Goal: Navigation & Orientation: Find specific page/section

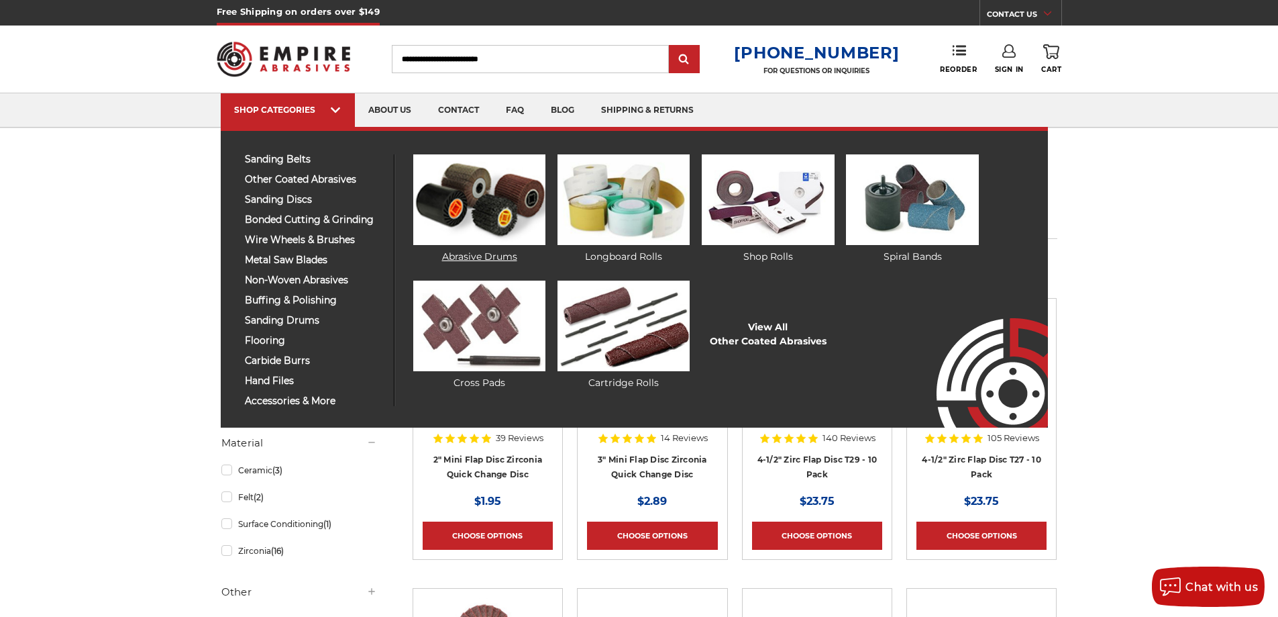
click at [492, 190] on img at bounding box center [479, 199] width 132 height 91
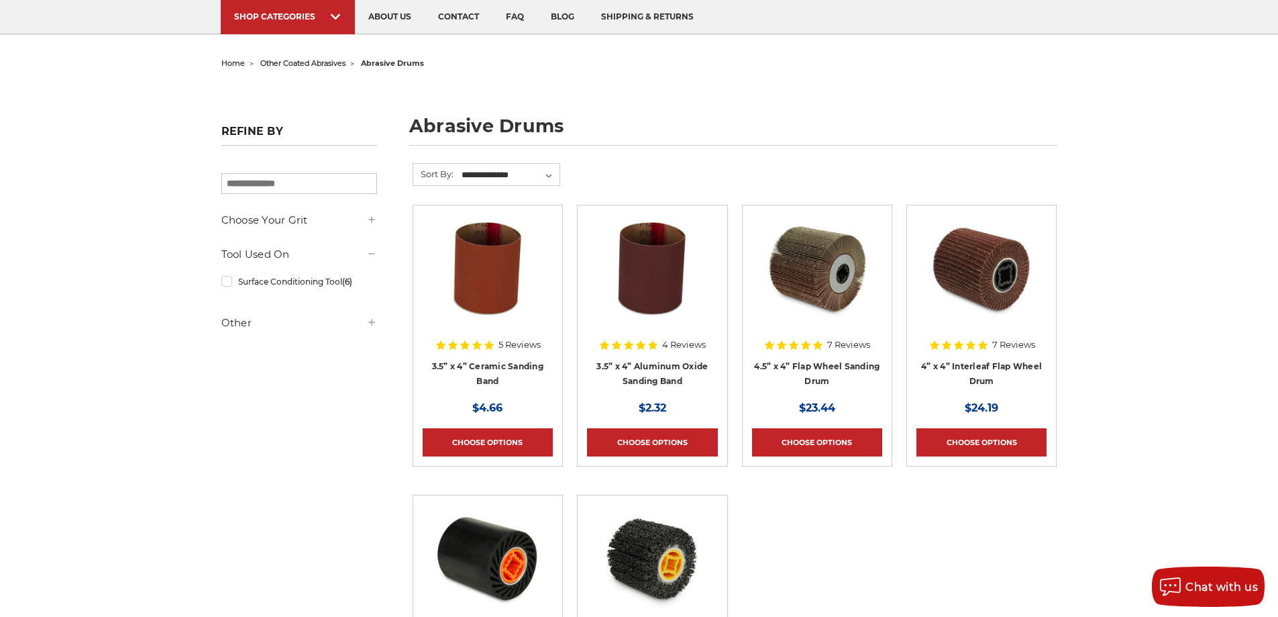
scroll to position [134, 0]
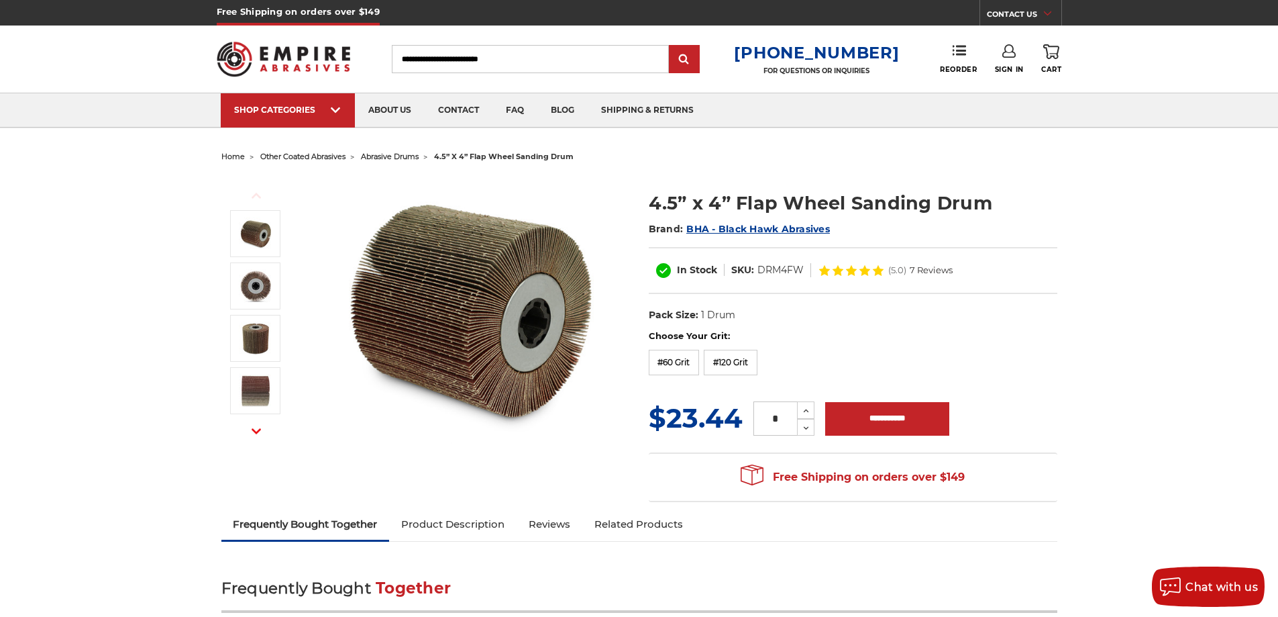
click at [527, 57] on input "Search" at bounding box center [530, 59] width 277 height 28
type input "****"
click at [671, 46] on input "submit" at bounding box center [684, 59] width 27 height 27
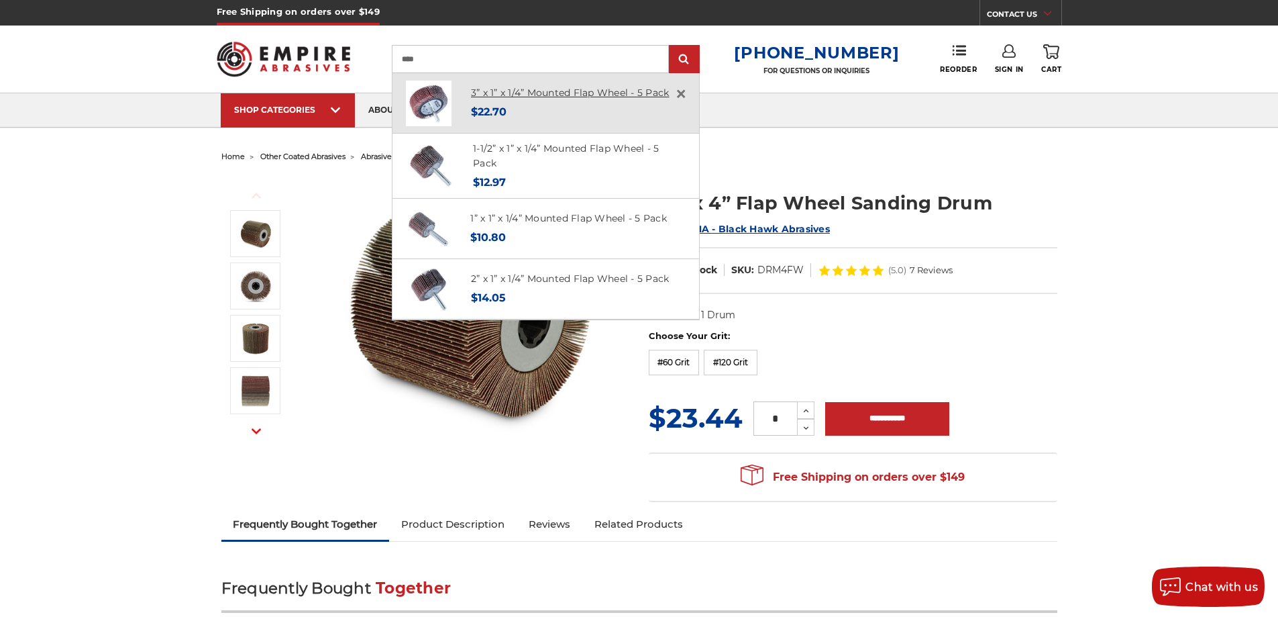
click at [517, 89] on link "3” x 1” x 1/4” Mounted Flap Wheel - 5 Pack" at bounding box center [570, 93] width 199 height 12
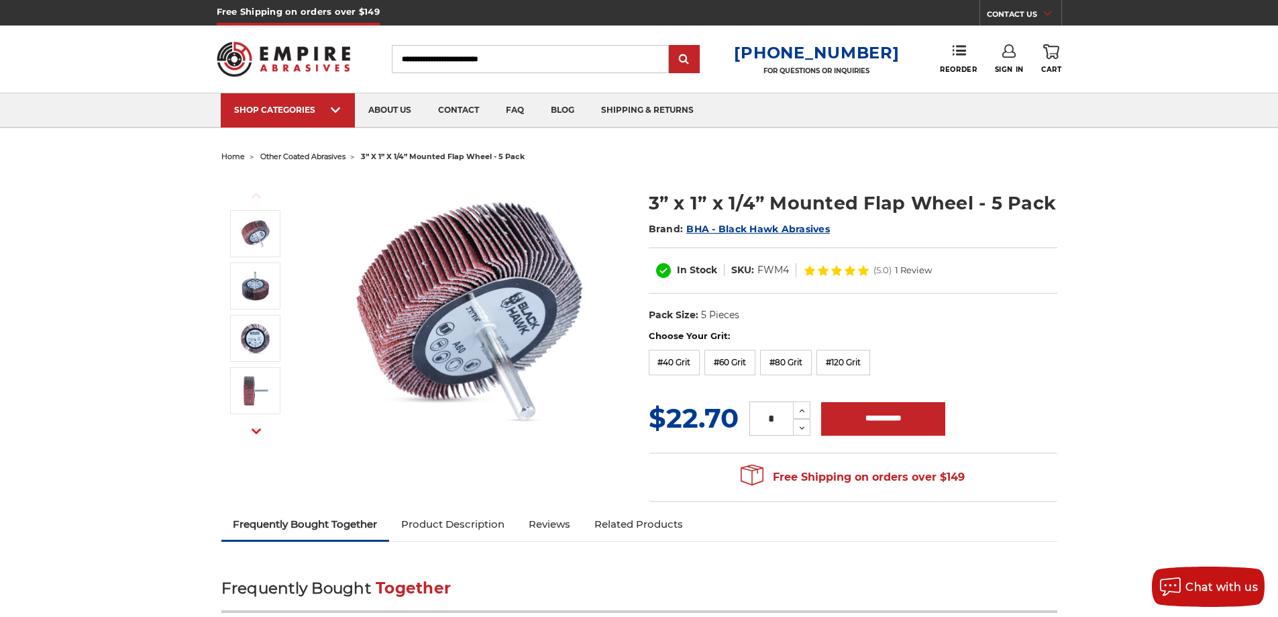
click at [328, 158] on span "other coated abrasives" at bounding box center [302, 156] width 85 height 9
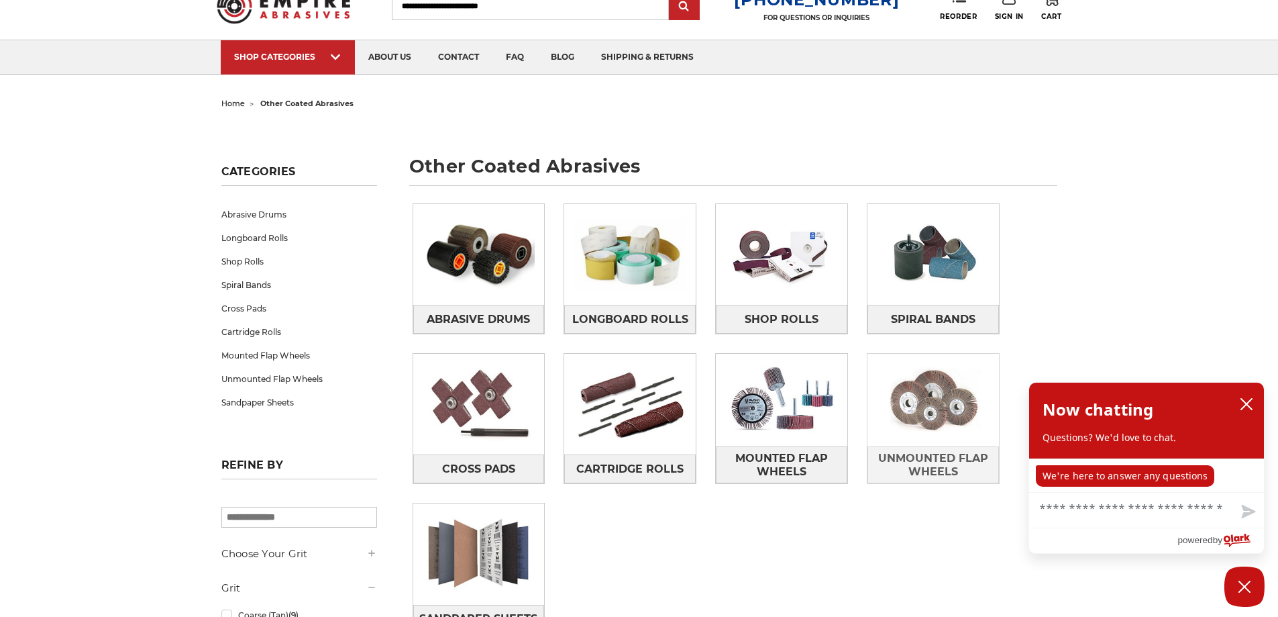
scroll to position [67, 0]
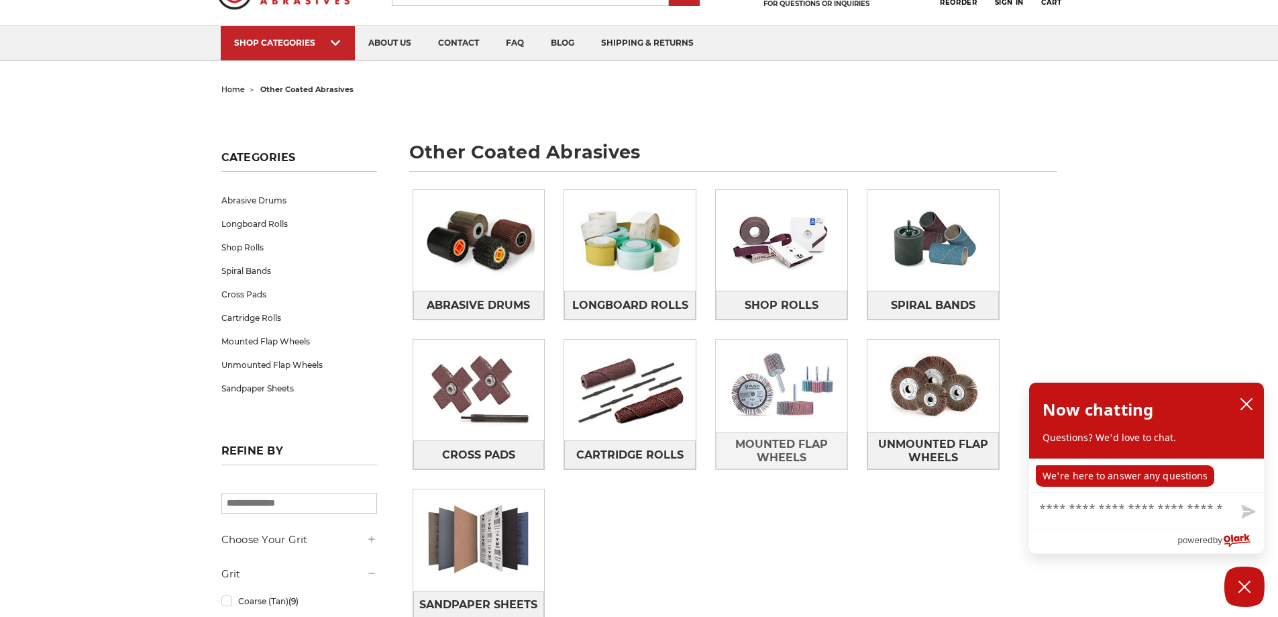
click at [758, 390] on img at bounding box center [781, 385] width 131 height 93
